Goal: Navigation & Orientation: Find specific page/section

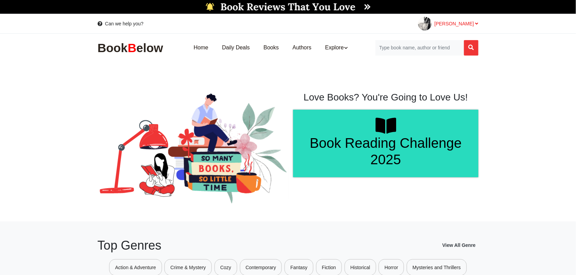
click at [473, 20] on div "[PERSON_NAME]" at bounding box center [448, 24] width 60 height 14
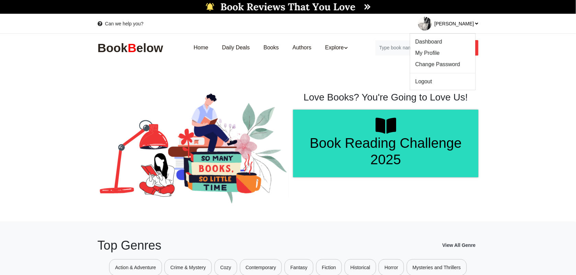
click at [473, 20] on div "[PERSON_NAME]" at bounding box center [448, 24] width 60 height 14
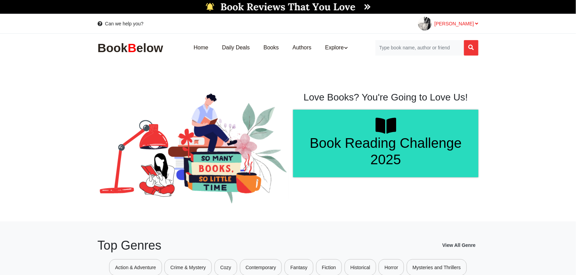
click at [473, 20] on div "[PERSON_NAME]" at bounding box center [448, 24] width 60 height 14
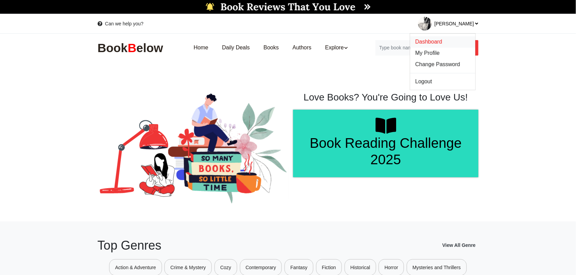
click at [442, 44] on span "Dashboard" at bounding box center [428, 42] width 27 height 6
